Goal: Task Accomplishment & Management: Manage account settings

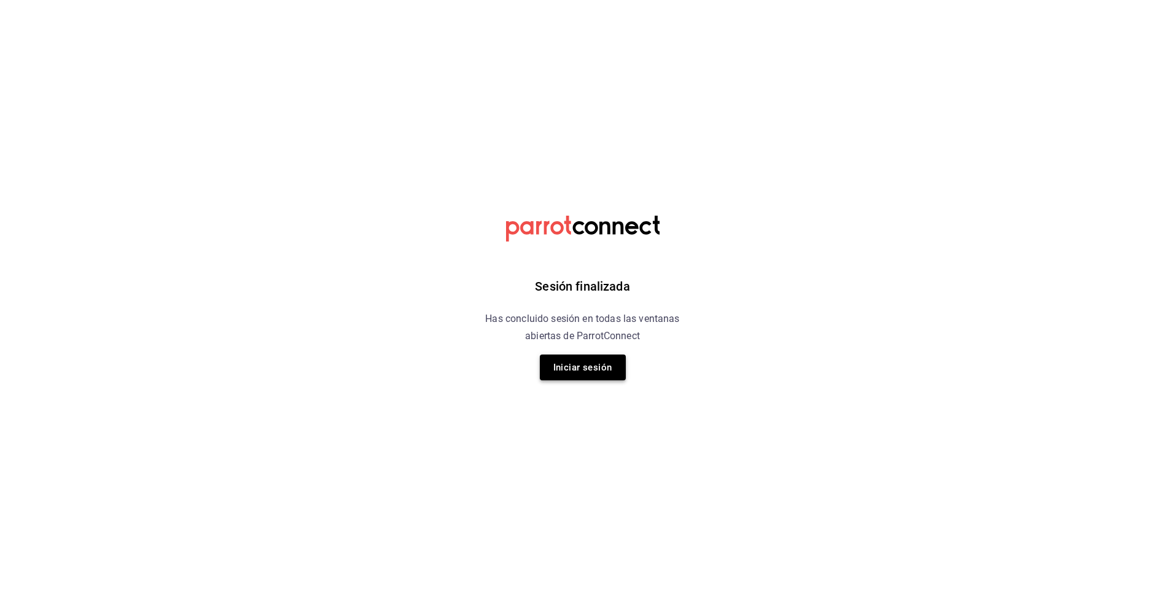
click at [588, 370] on button "Iniciar sesión" at bounding box center [583, 367] width 86 height 26
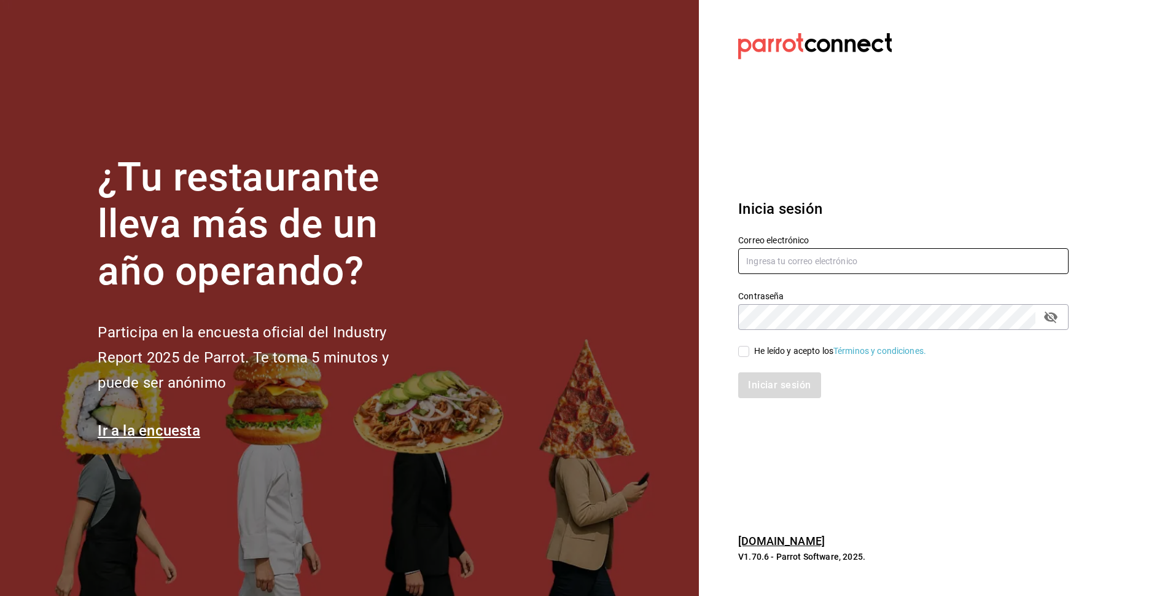
type input "[EMAIL_ADDRESS][DOMAIN_NAME]"
click at [749, 354] on input "He leído y acepto los Términos y condiciones." at bounding box center [743, 351] width 11 height 11
checkbox input "true"
click at [770, 383] on button "Iniciar sesión" at bounding box center [780, 385] width 84 height 26
